Goal: Navigation & Orientation: Find specific page/section

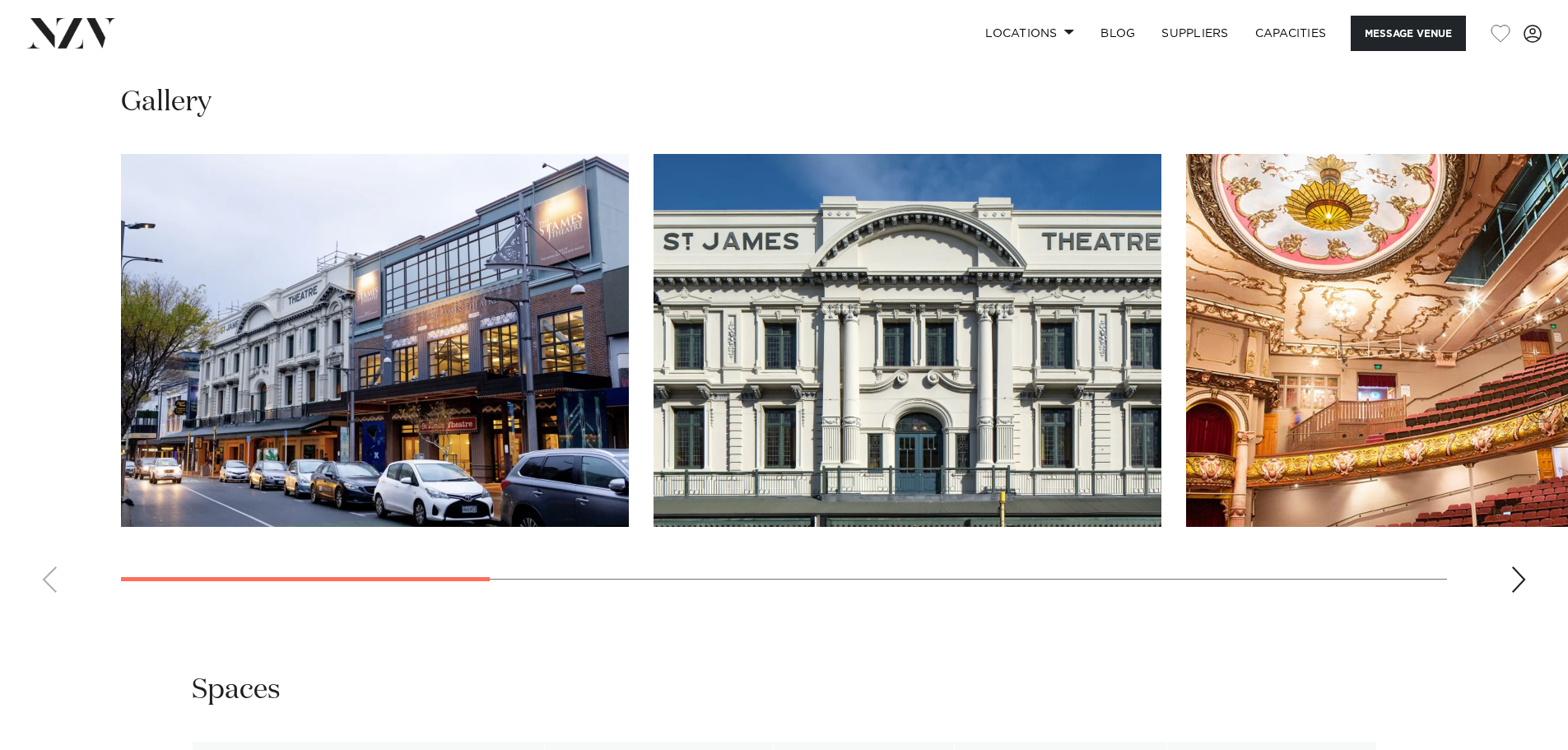
scroll to position [1728, 0]
click at [1517, 566] on div "Next slide" at bounding box center [1518, 578] width 16 height 26
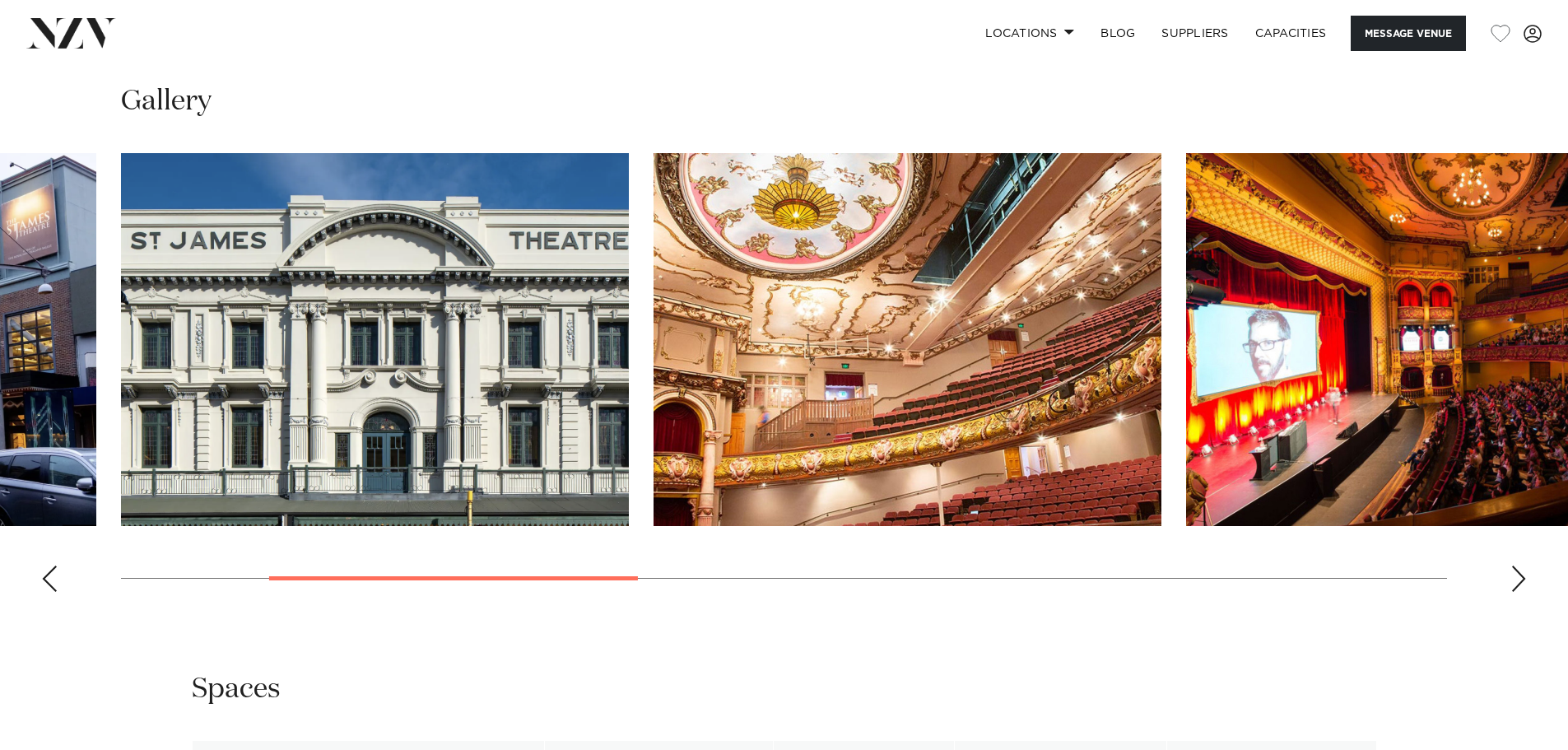
click at [1517, 566] on div "Next slide" at bounding box center [1518, 578] width 16 height 26
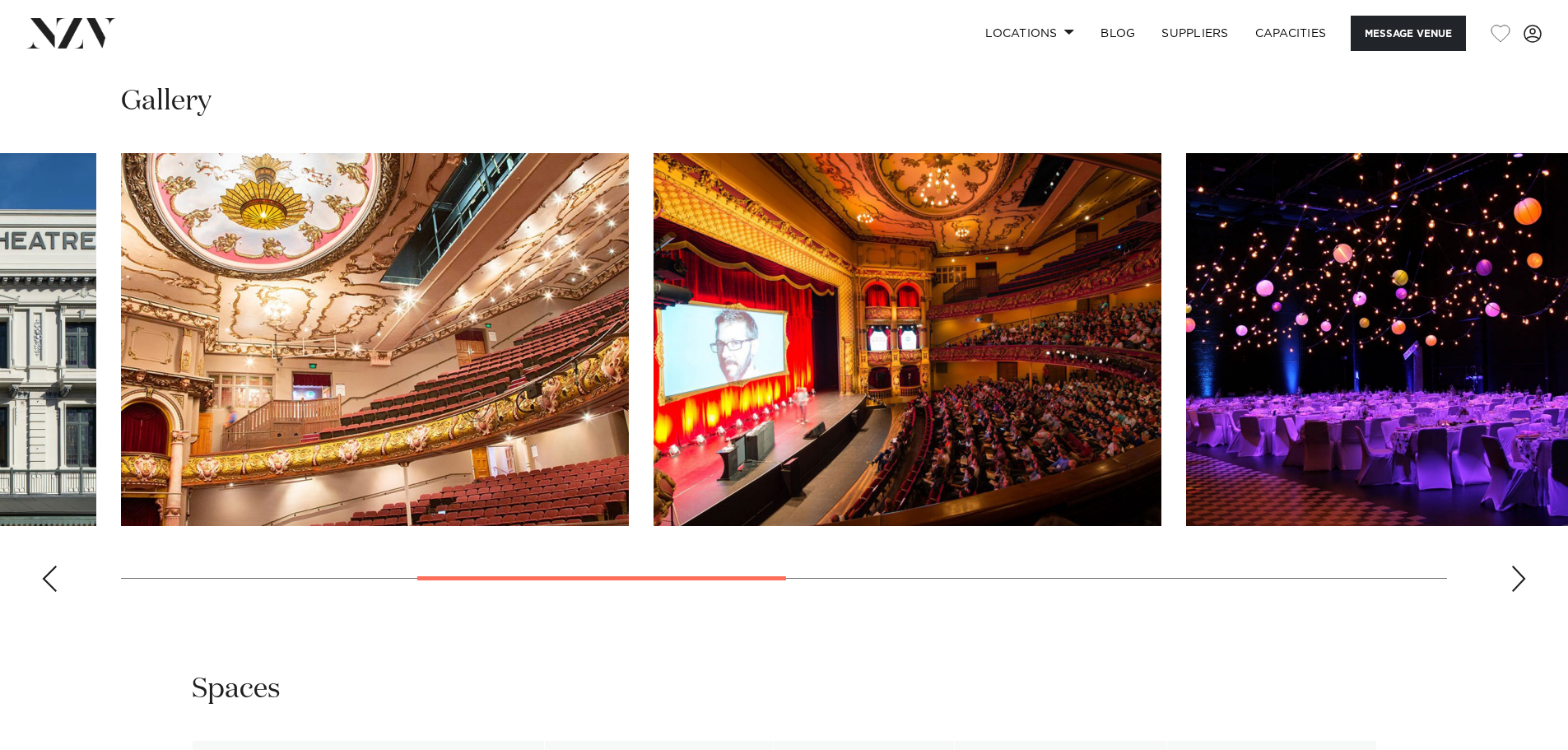
click at [1517, 566] on div "Next slide" at bounding box center [1518, 578] width 16 height 26
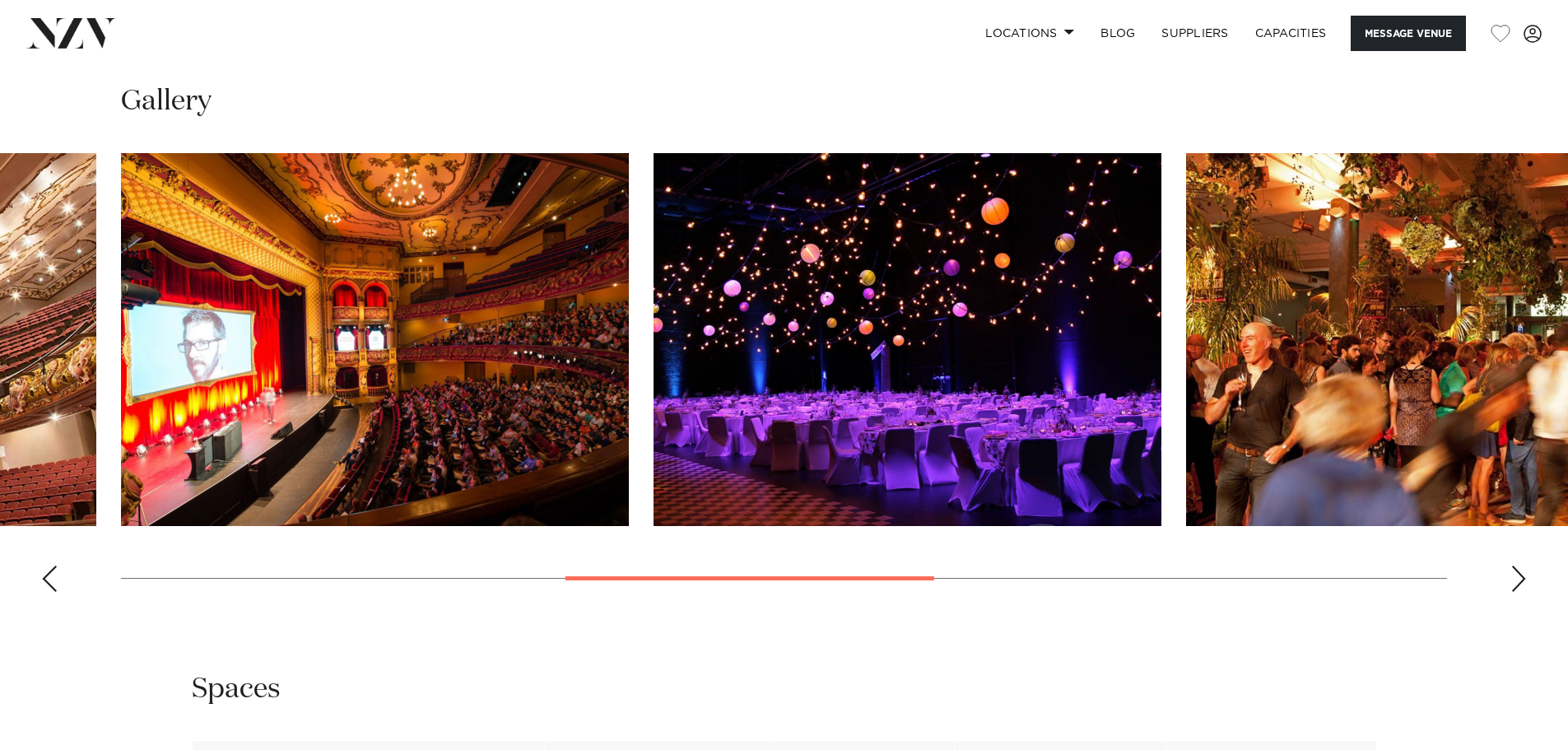
click at [1517, 566] on div "Next slide" at bounding box center [1518, 578] width 16 height 26
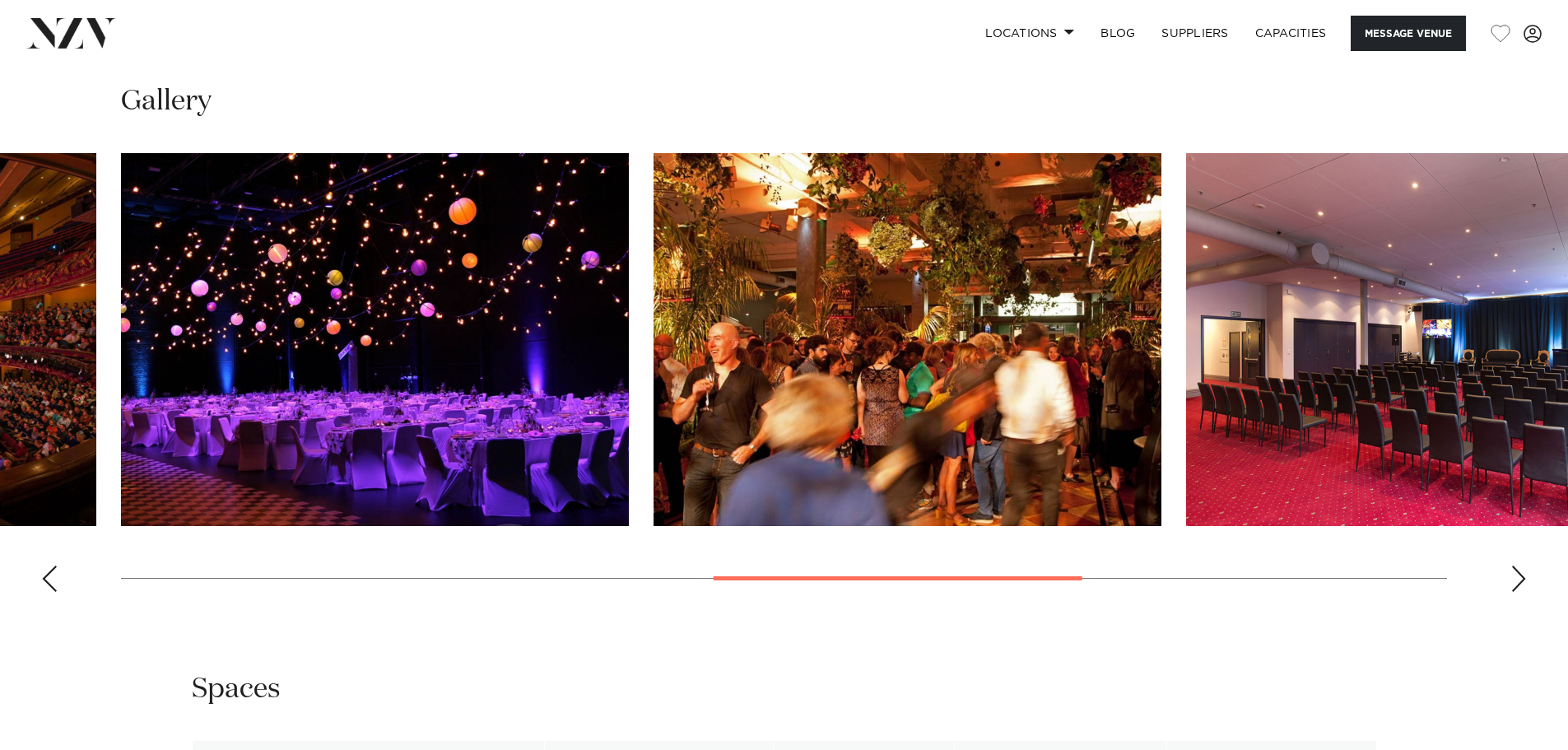
click at [1517, 566] on div "Next slide" at bounding box center [1518, 578] width 16 height 26
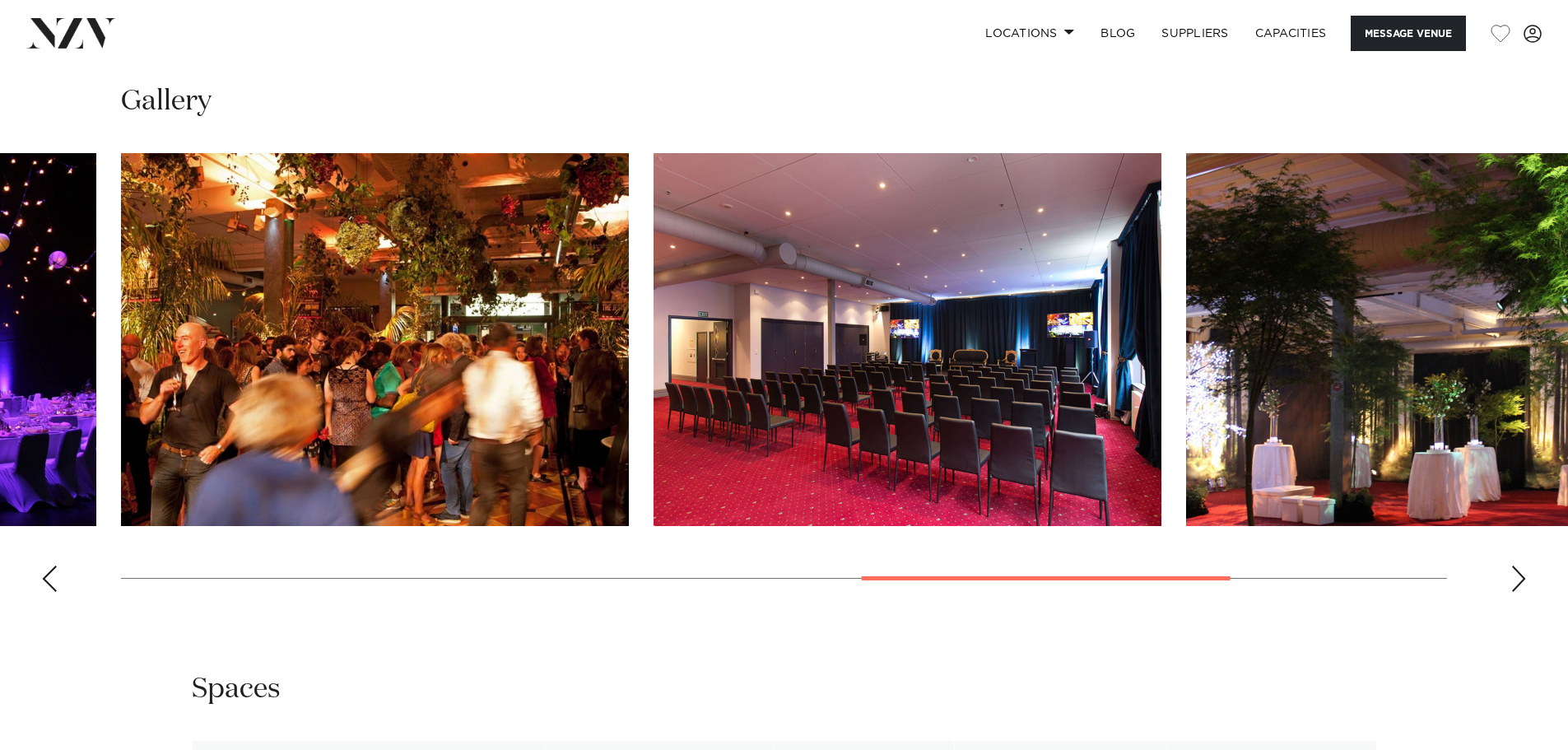
click at [1517, 566] on div "Next slide" at bounding box center [1518, 578] width 16 height 26
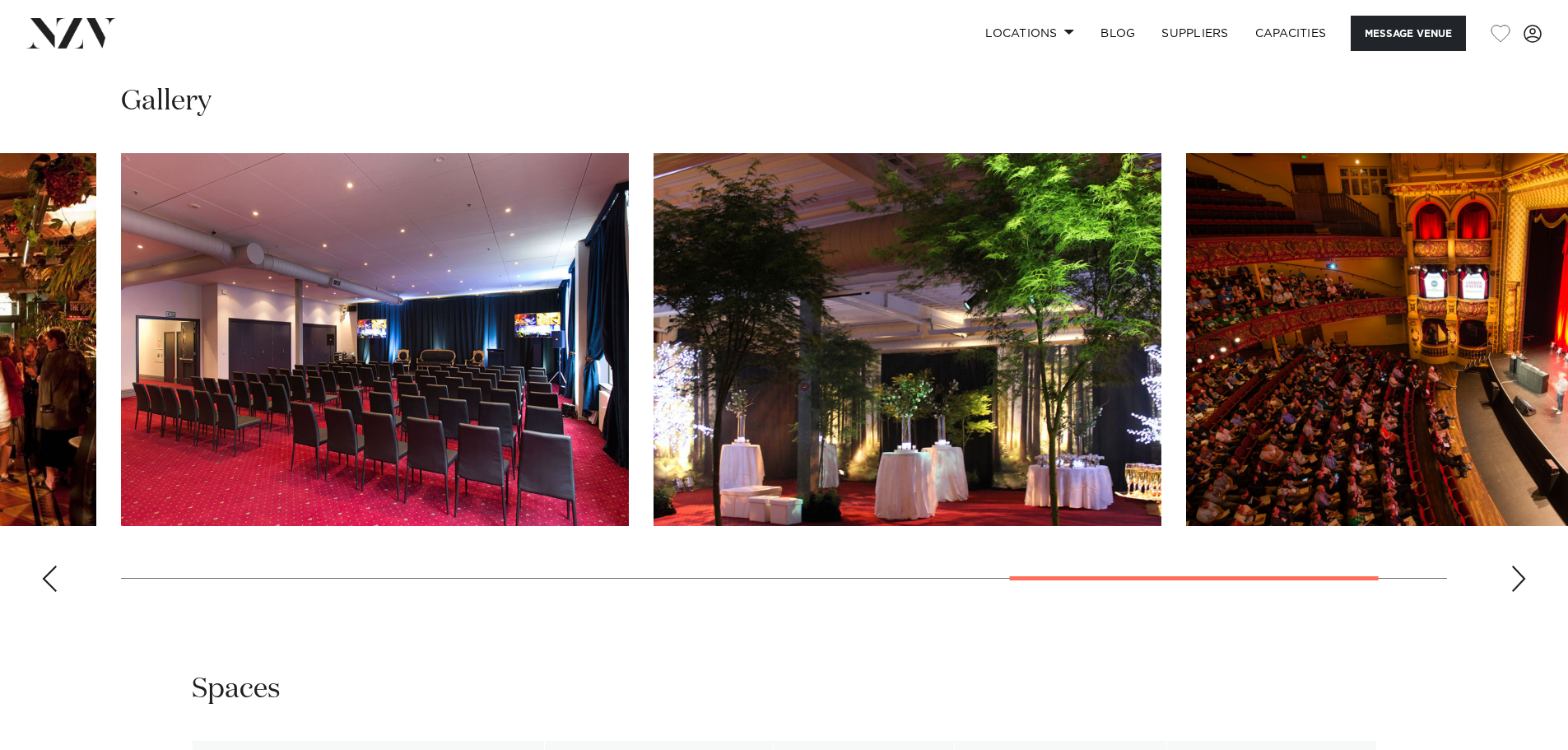
click at [1518, 566] on div "Next slide" at bounding box center [1518, 578] width 16 height 26
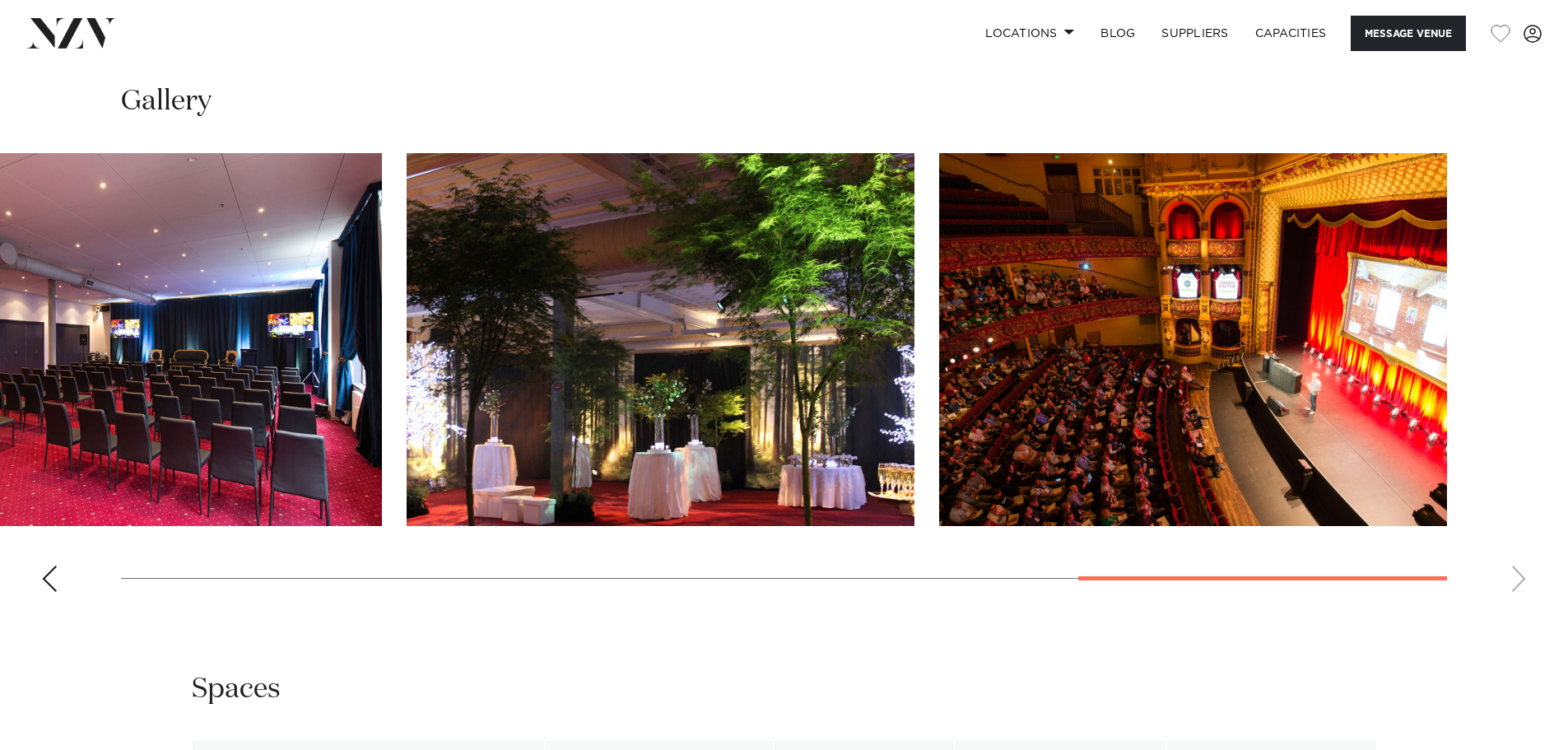
click at [1125, 378] on img "9 / 9" at bounding box center [1192, 339] width 508 height 373
